Goal: Task Accomplishment & Management: Manage account settings

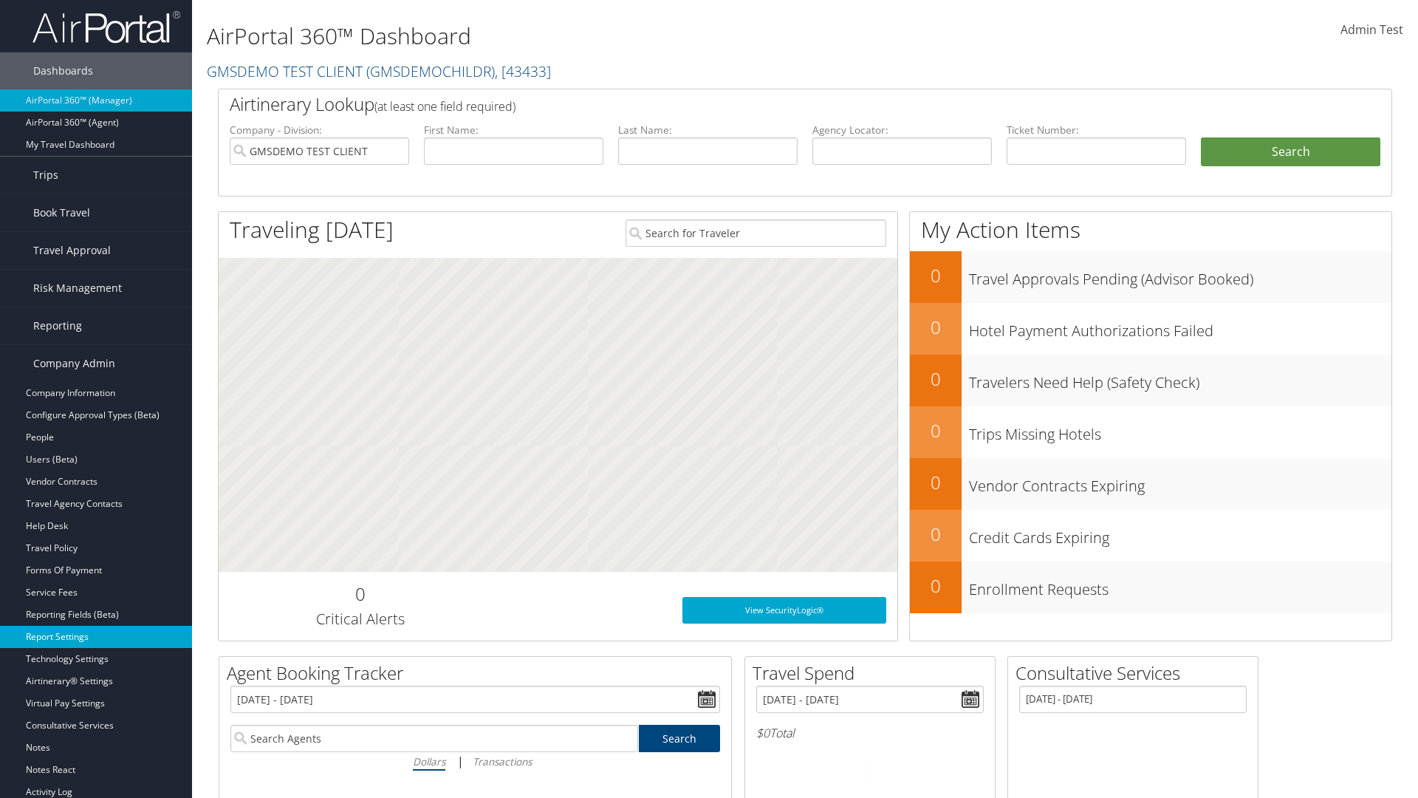
click at [96, 637] on link "Report Settings" at bounding box center [96, 637] width 192 height 22
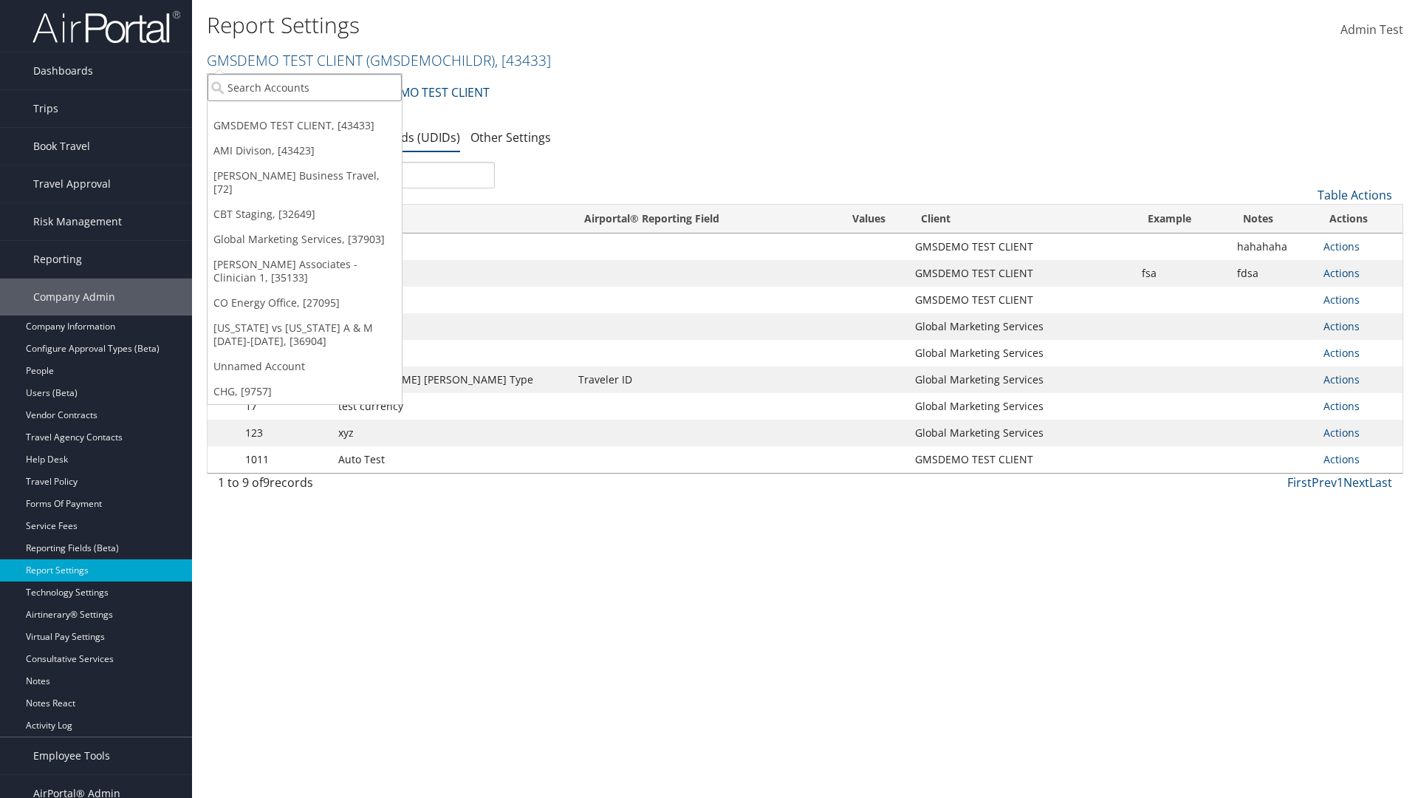
click at [304, 87] on input "search" at bounding box center [305, 87] width 194 height 27
type input "Global Marketing Services"
click at [318, 114] on div "Global Marketing Services (301946), [37903]" at bounding box center [318, 114] width 238 height 13
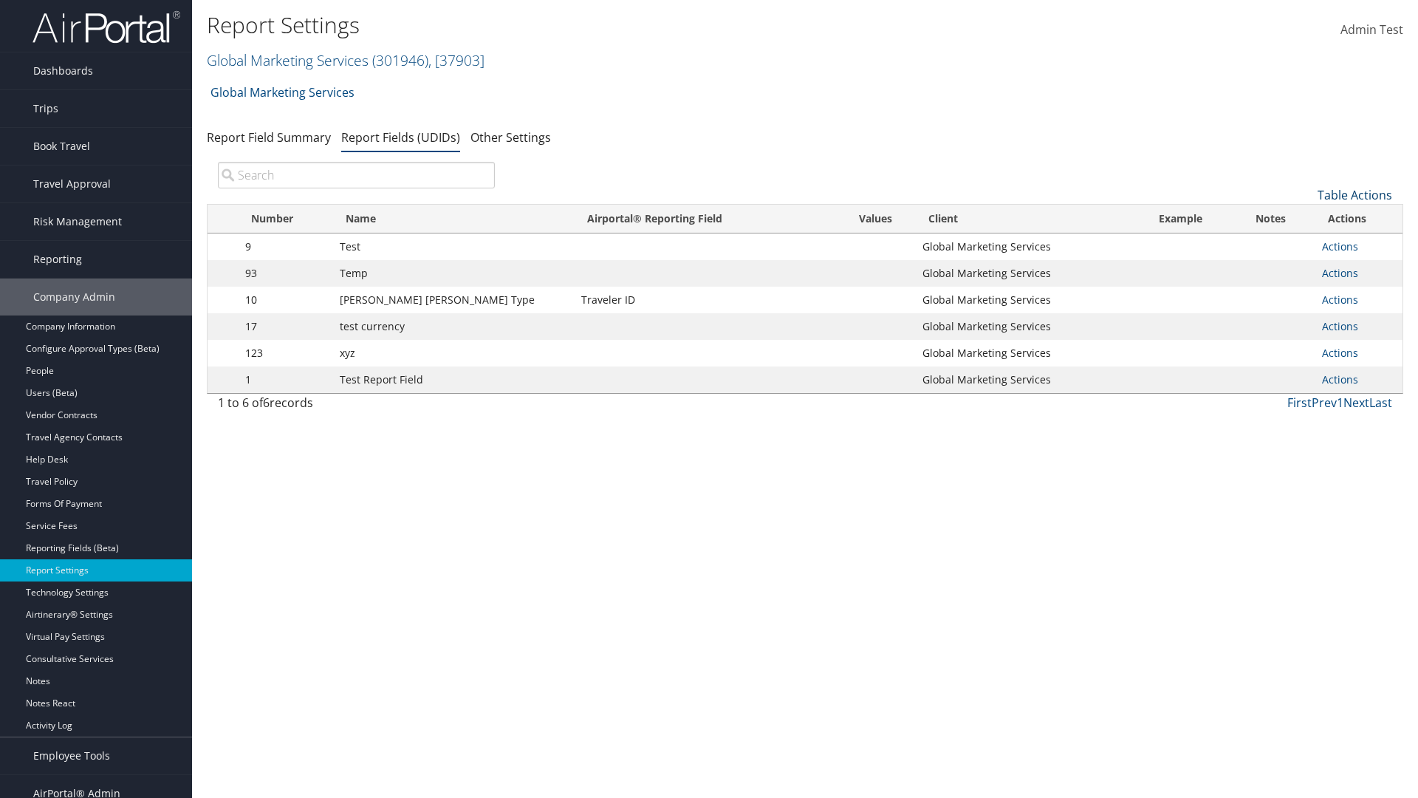
click at [1354, 195] on link "Table Actions" at bounding box center [1354, 195] width 75 height 16
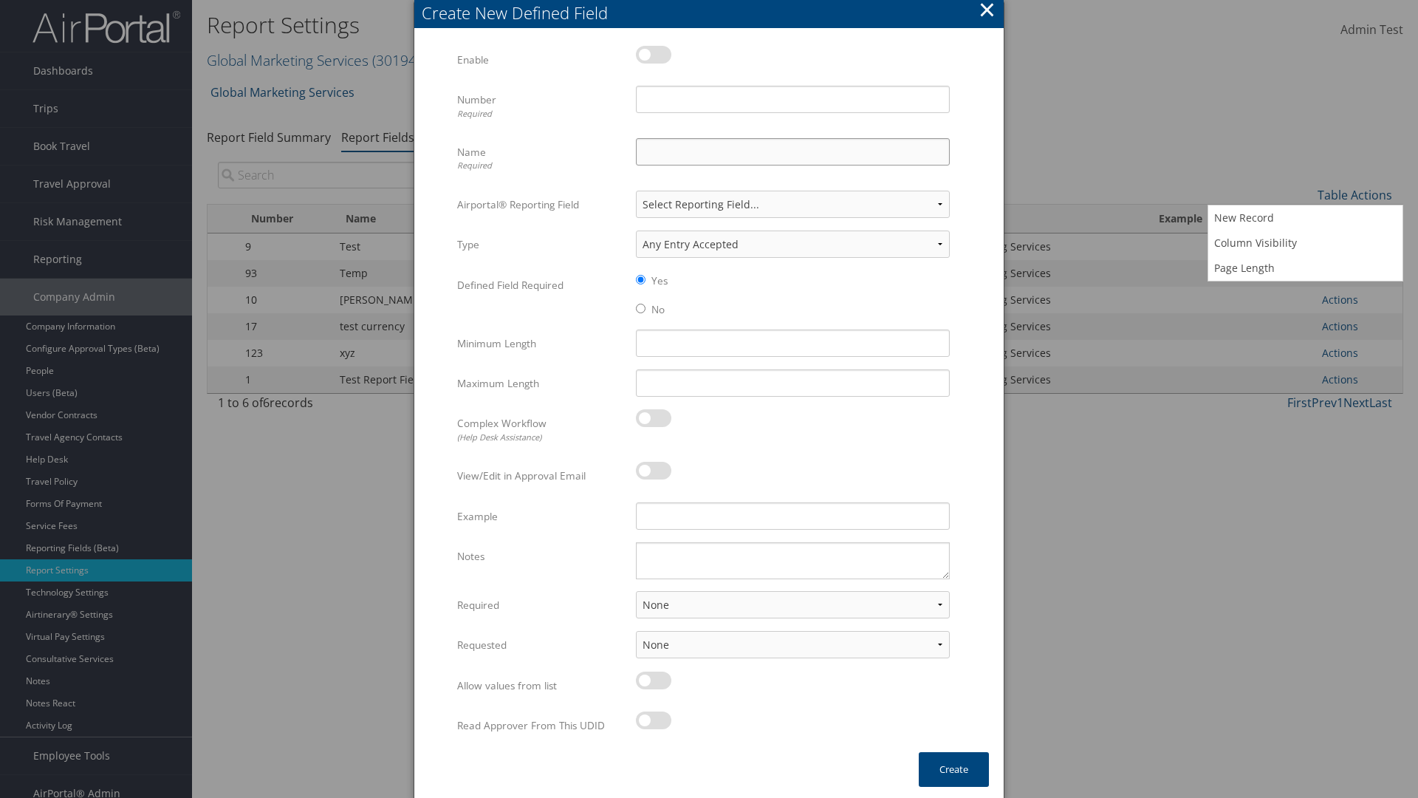
click at [792, 151] on input "Name Required" at bounding box center [793, 151] width 314 height 27
type input "Test Report Dummy"
click at [792, 99] on input "Number Required" at bounding box center [793, 99] width 314 height 27
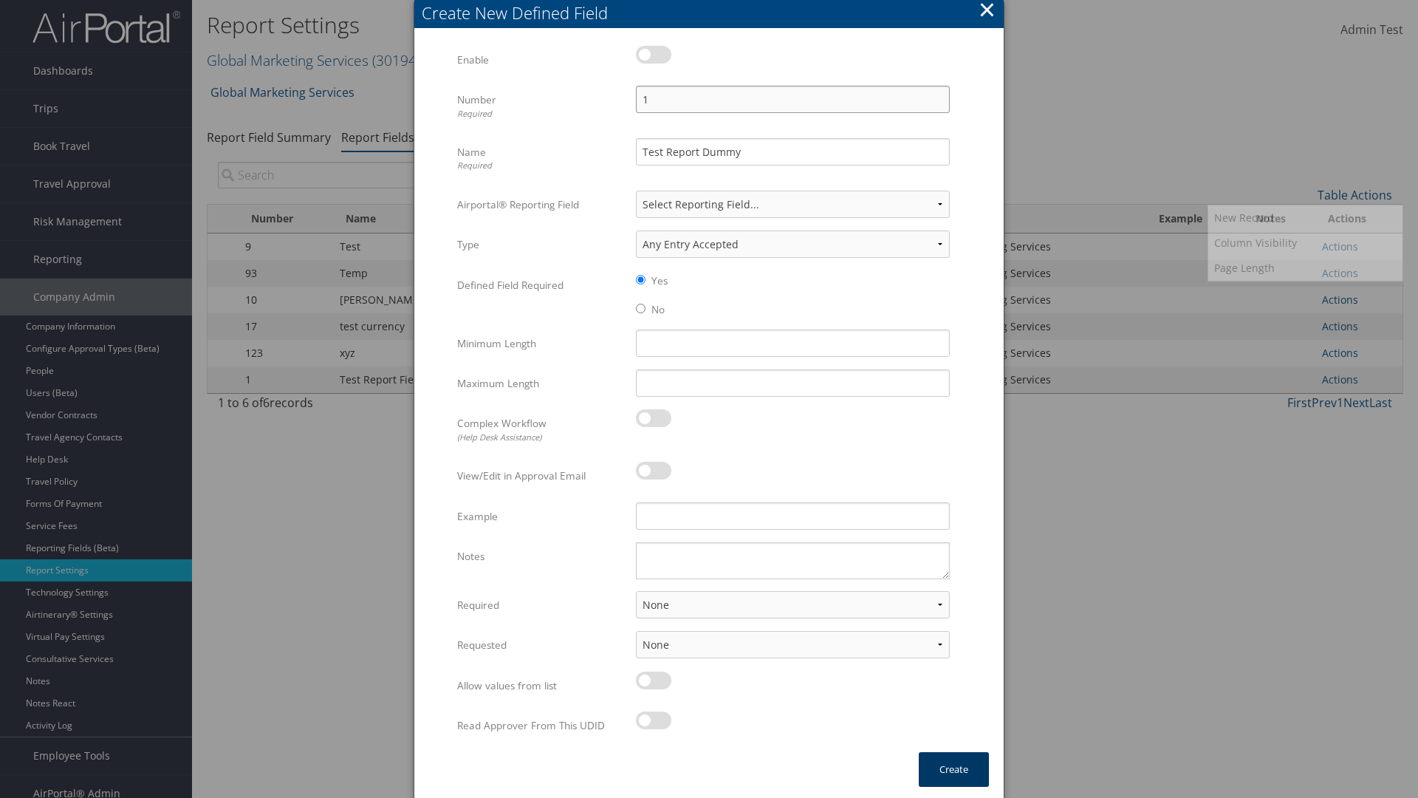
type input "1"
click at [953, 769] on button "Create" at bounding box center [954, 769] width 70 height 35
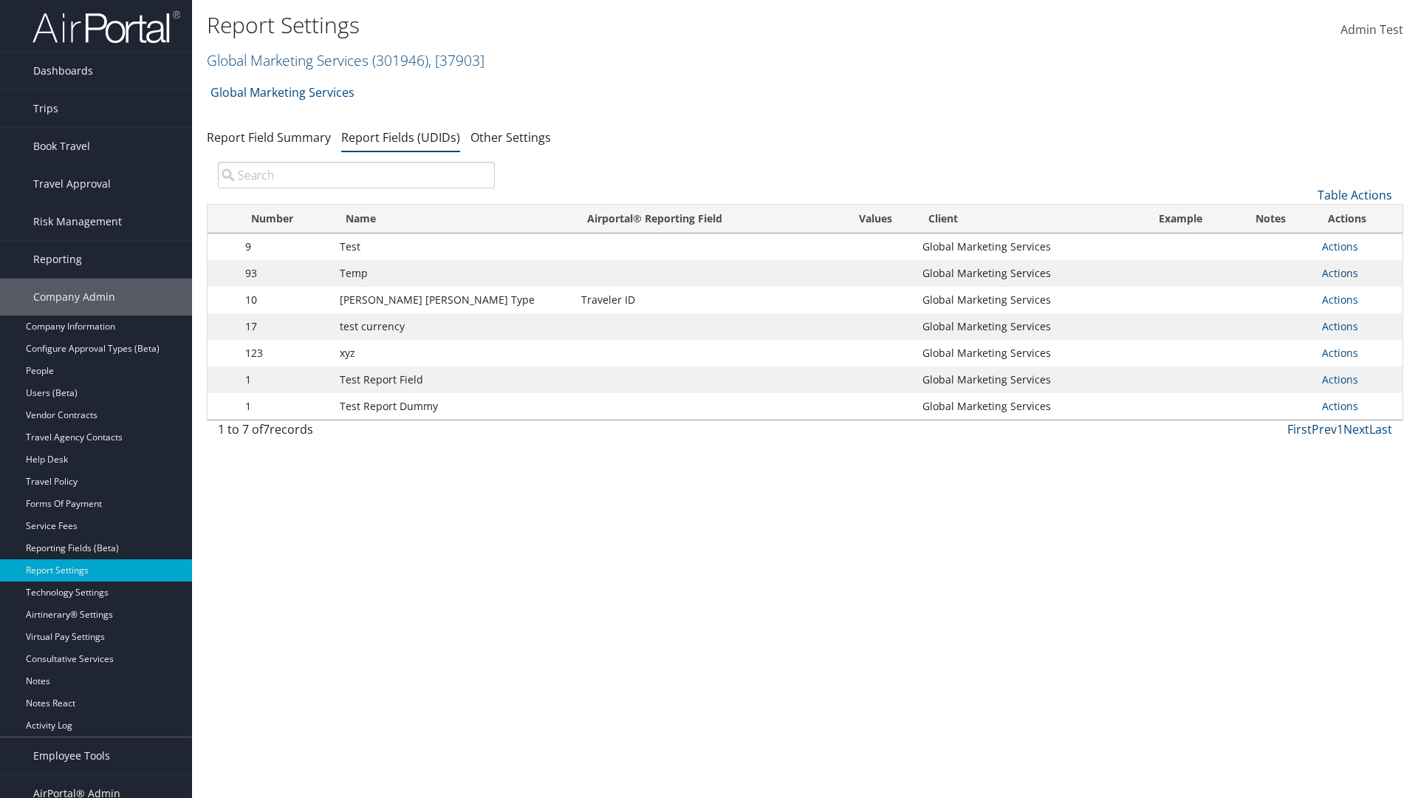
click at [1355, 406] on td "Actions Update Report Field Values Upload Report Field Values Edit Delete" at bounding box center [1359, 406] width 88 height 27
